Goal: Check status: Check status

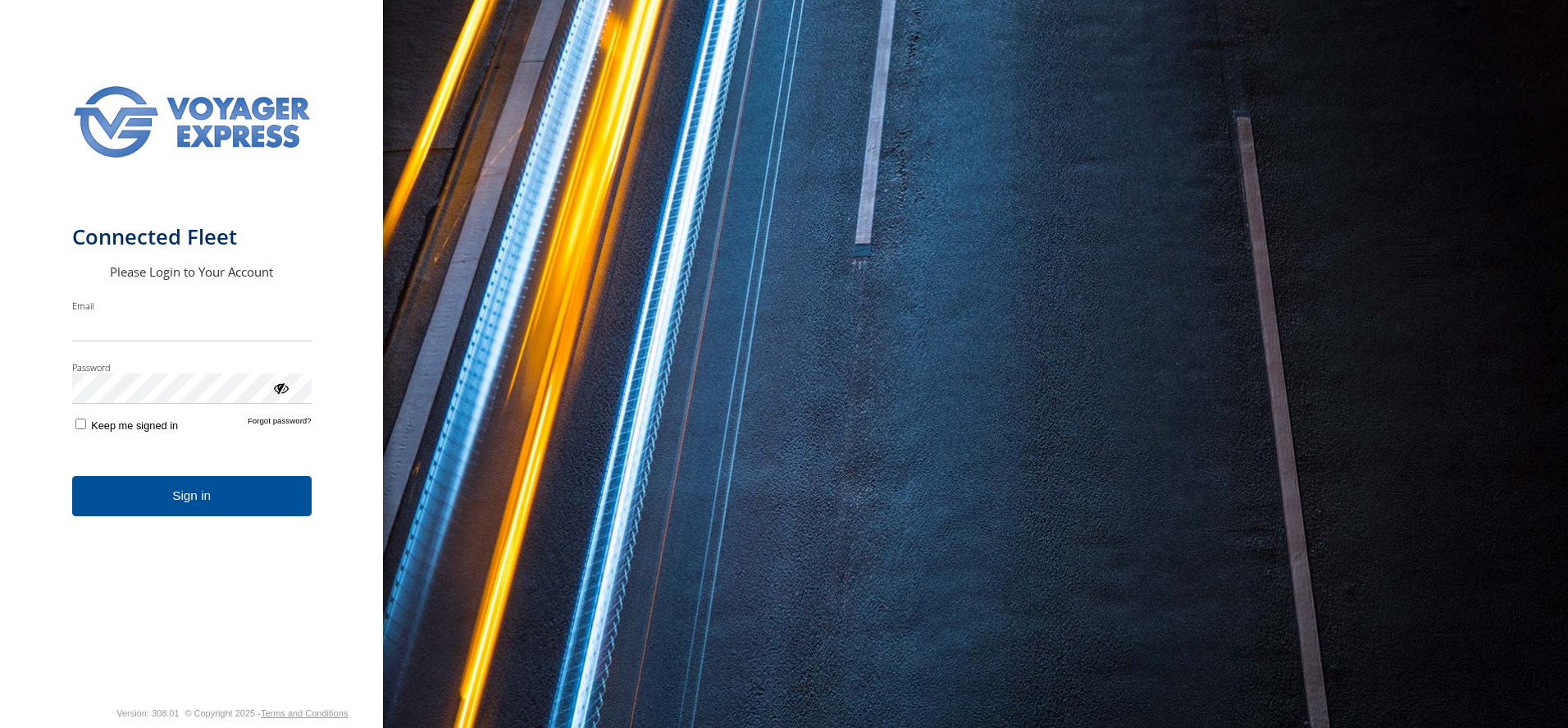
type input "**********"
click at [286, 511] on button "Sign in" at bounding box center [192, 496] width 239 height 40
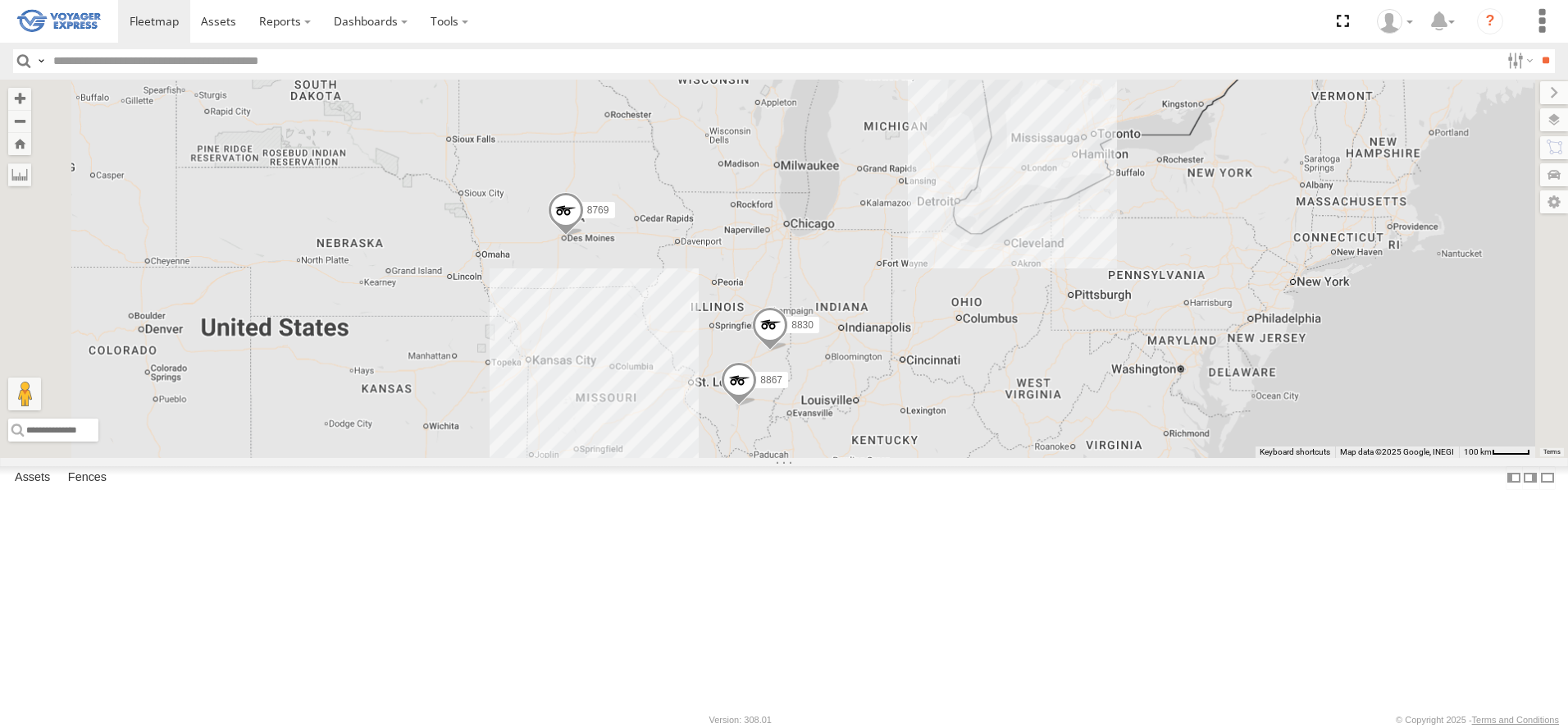
drag, startPoint x: 1324, startPoint y: 134, endPoint x: 1268, endPoint y: 322, distance: 196.2
click at [1268, 322] on div "015910001366098 8874 8863 8742 8867 8733 8769 8838 8830 8748 8802" at bounding box center [784, 269] width 1568 height 378
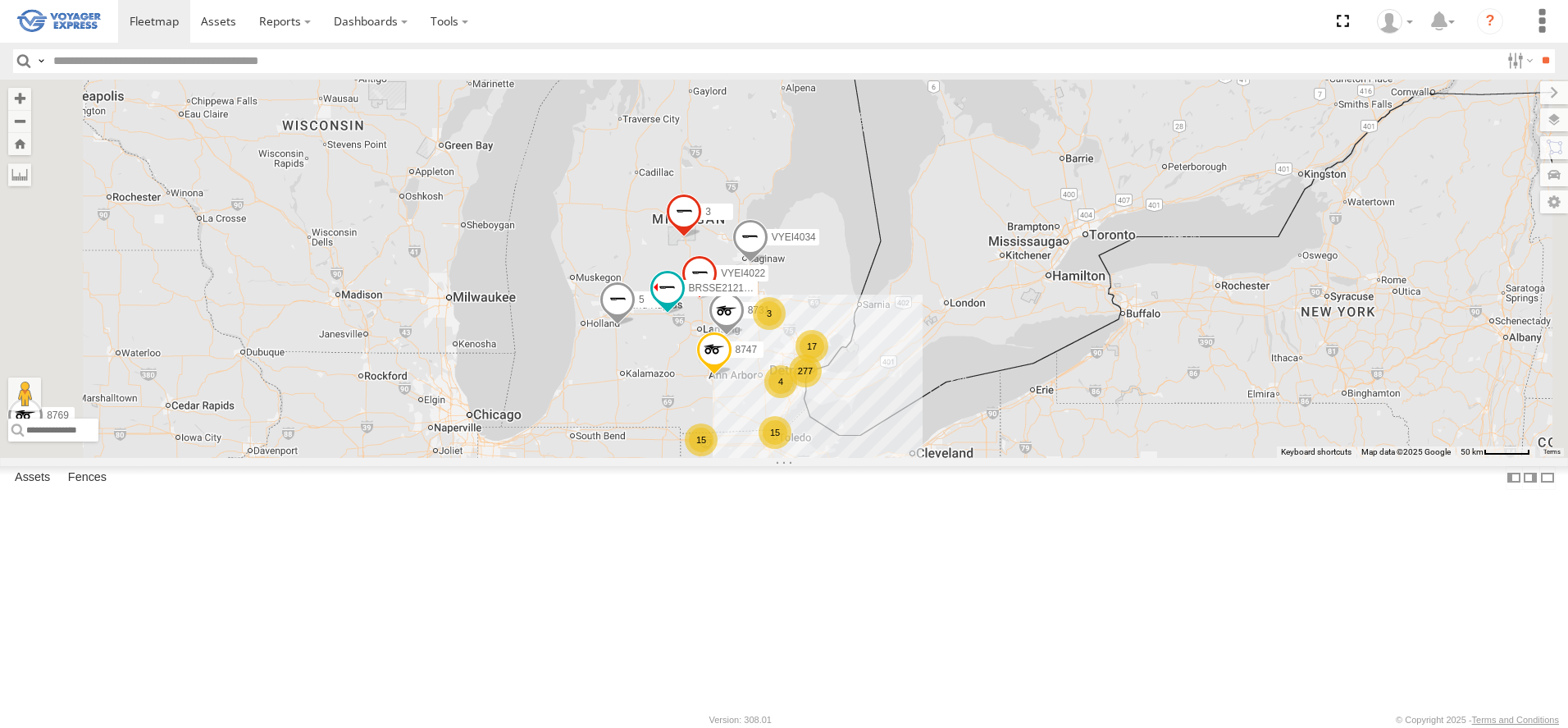
drag, startPoint x: 1289, startPoint y: 311, endPoint x: 1280, endPoint y: 358, distance: 47.9
click at [1280, 358] on div "015910001366098 8874 8863 8742 8867 8733 8769 8838 8830 8748 8802 8793 VYEI4034…" at bounding box center [784, 269] width 1568 height 378
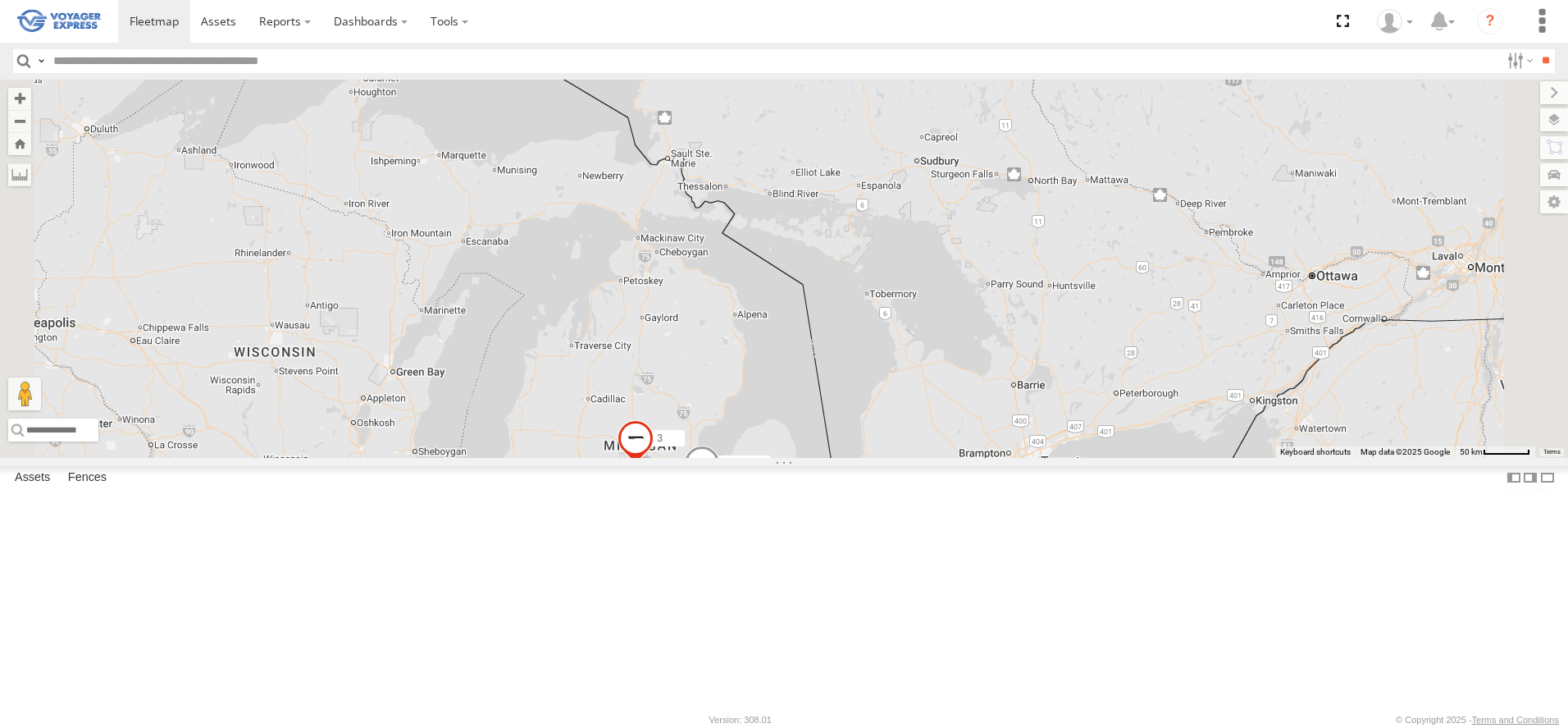
drag, startPoint x: 1229, startPoint y: 307, endPoint x: 1192, endPoint y: 466, distance: 163.2
click at [1192, 457] on div "015910001366098 8874 8863 8742 8867 8733 8769 8838 8830 8748 8802 8793 VYEI4034…" at bounding box center [784, 269] width 1568 height 378
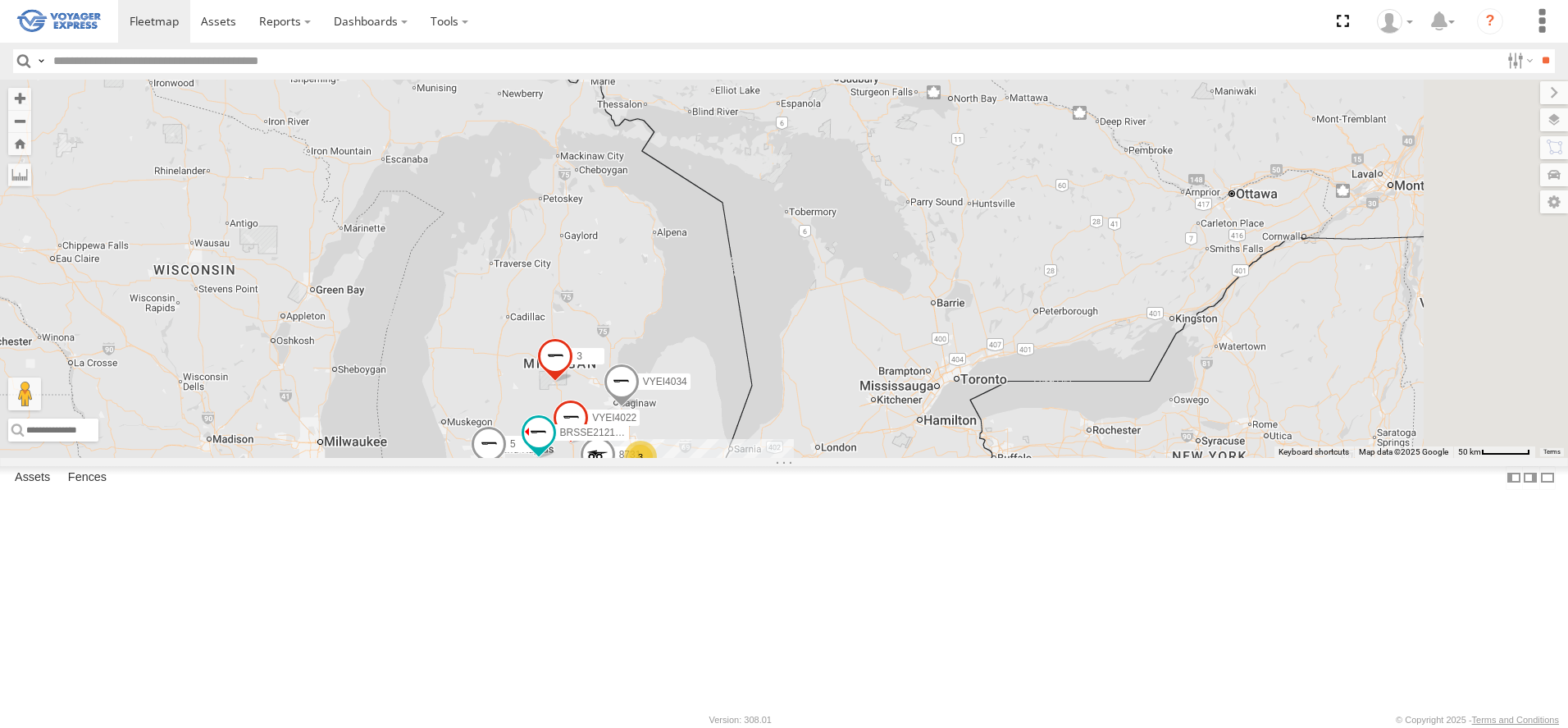
drag, startPoint x: 1244, startPoint y: 383, endPoint x: 1169, endPoint y: 286, distance: 122.6
click at [1169, 286] on div "015910001366098 8874 8863 8742 8867 8733 8769 8838 8830 8748 8802 8793 VYEI4034…" at bounding box center [784, 269] width 1568 height 378
